Goal: Find specific page/section: Find specific page/section

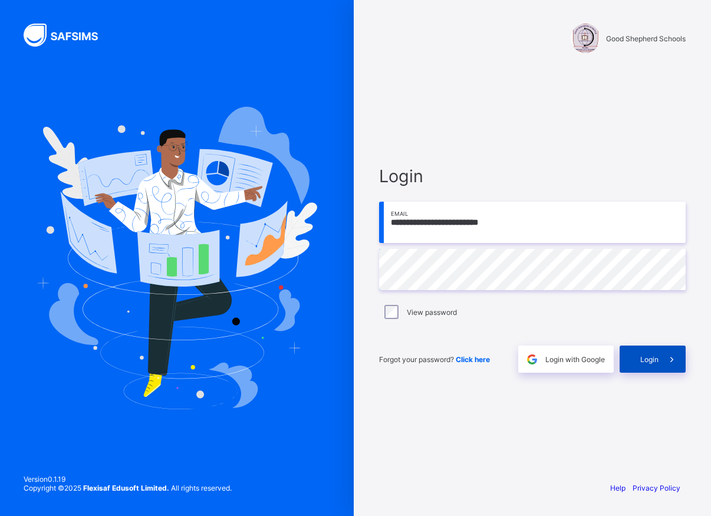
click at [643, 356] on span "Login" at bounding box center [649, 359] width 18 height 9
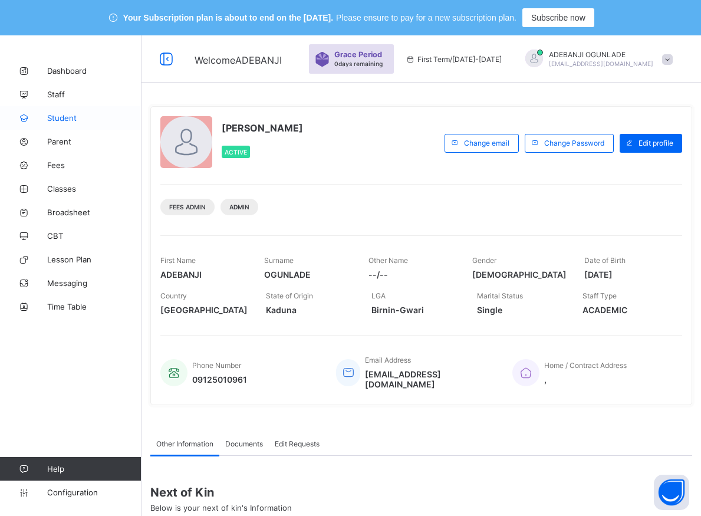
click at [58, 115] on span "Student" at bounding box center [94, 117] width 94 height 9
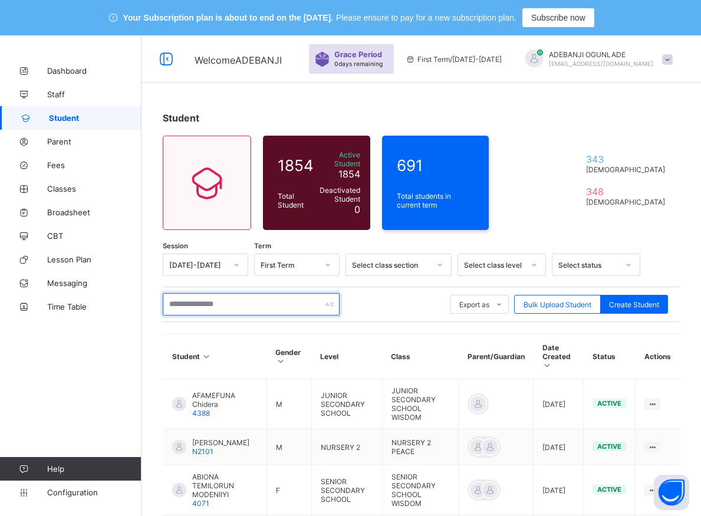
click at [210, 296] on input "text" at bounding box center [251, 304] width 177 height 22
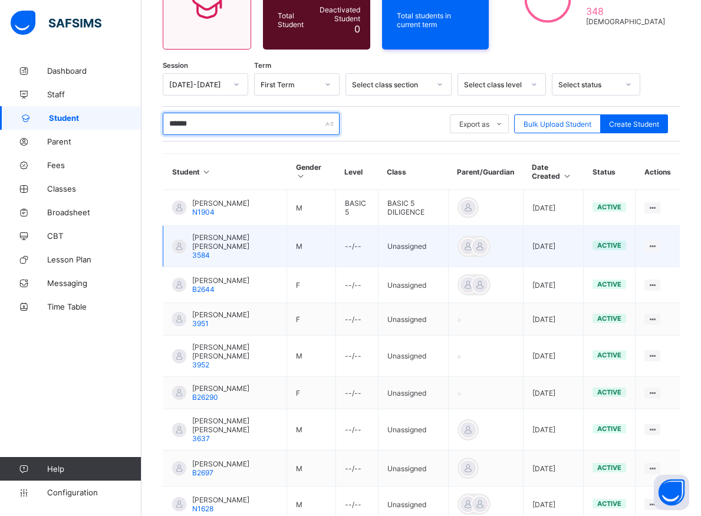
scroll to position [313, 0]
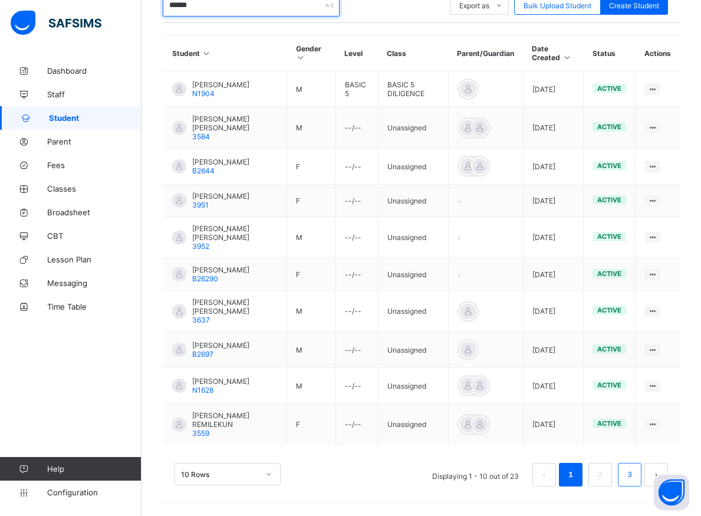
type input "******"
click at [635, 479] on link "3" at bounding box center [629, 474] width 11 height 15
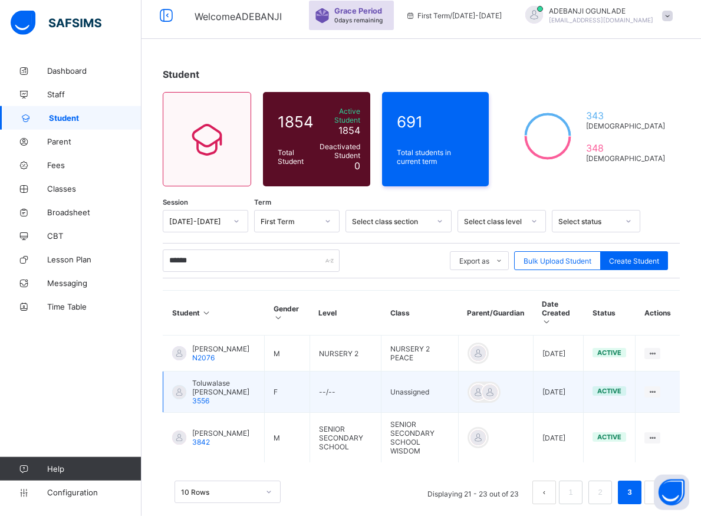
scroll to position [52, 0]
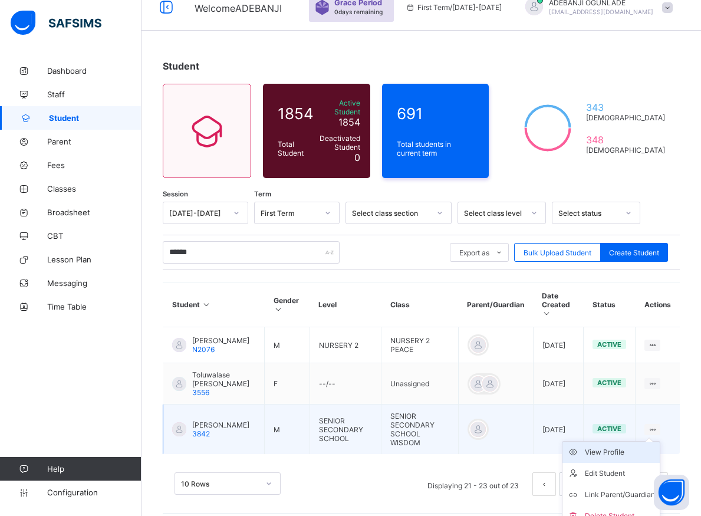
click at [628, 446] on div "View Profile" at bounding box center [620, 452] width 70 height 12
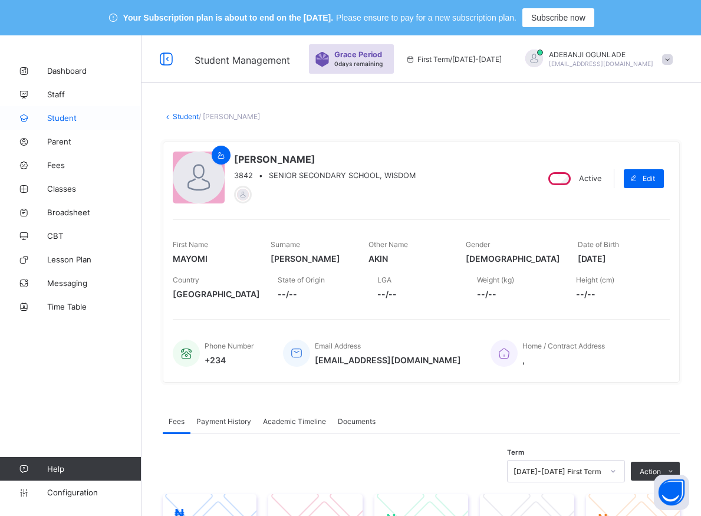
click at [58, 114] on span "Student" at bounding box center [94, 117] width 94 height 9
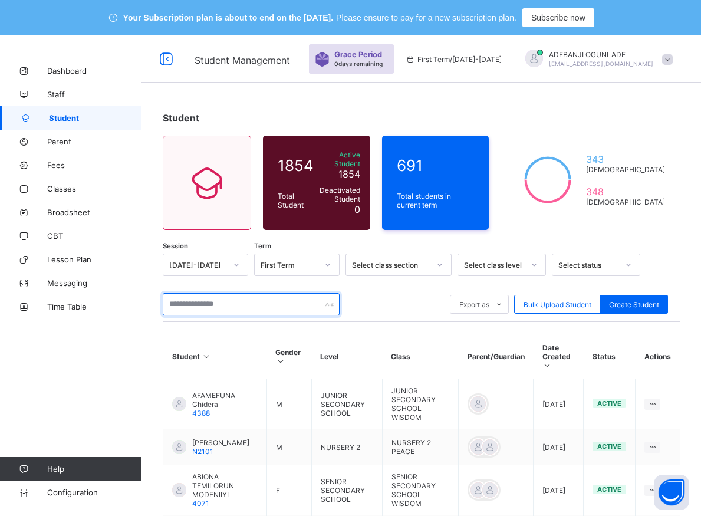
click at [192, 299] on input "text" at bounding box center [251, 304] width 177 height 22
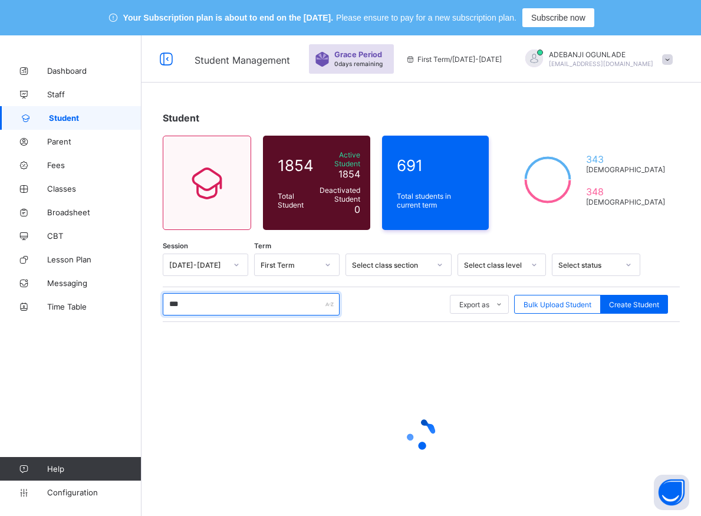
type input "****"
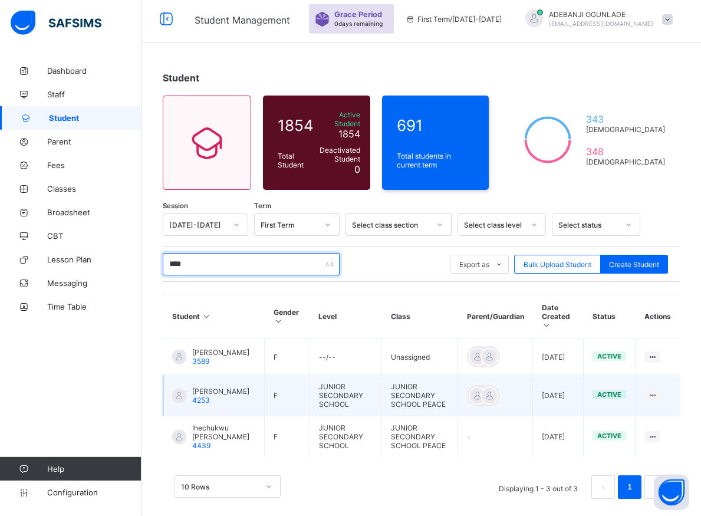
scroll to position [43, 0]
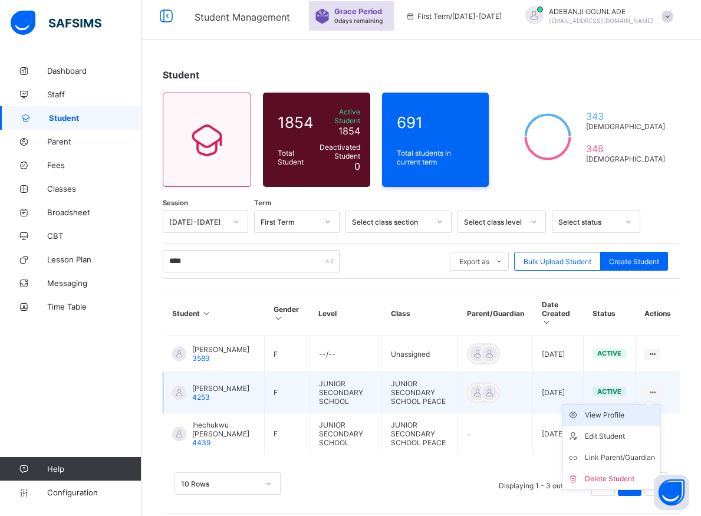
click at [608, 409] on div "View Profile" at bounding box center [620, 415] width 70 height 12
